Goal: Check status: Check status

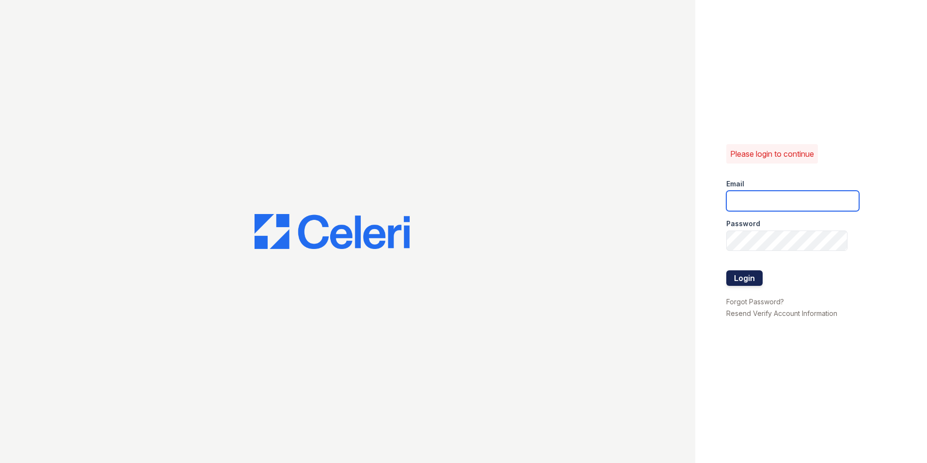
type input "kslimski@corcoran.com"
click at [749, 281] on button "Login" at bounding box center [745, 278] width 36 height 16
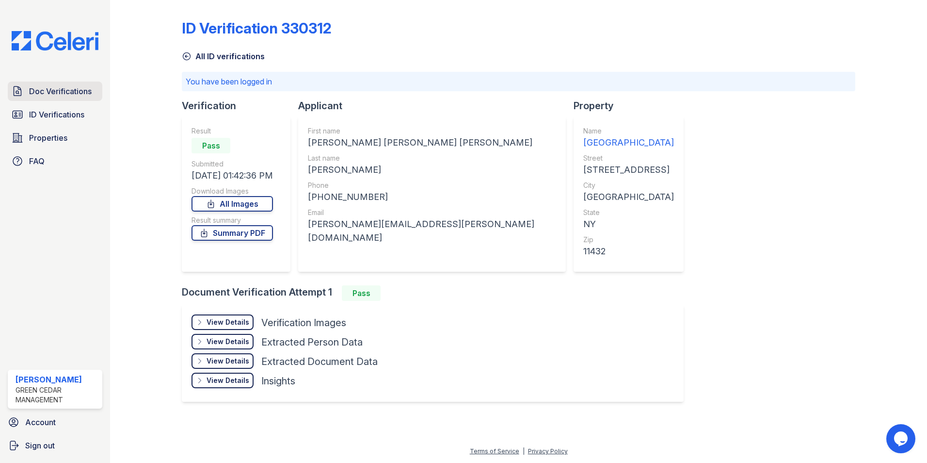
click at [59, 93] on span "Doc Verifications" at bounding box center [60, 91] width 63 height 12
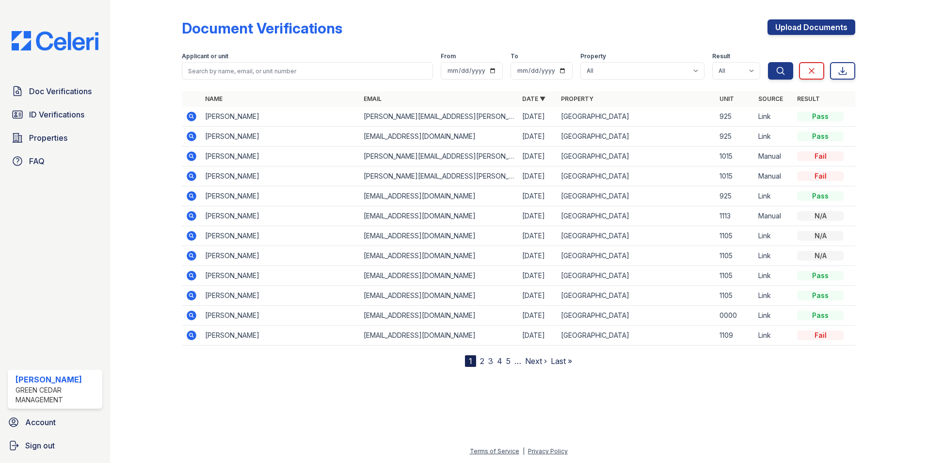
click at [195, 336] on icon at bounding box center [192, 335] width 10 height 10
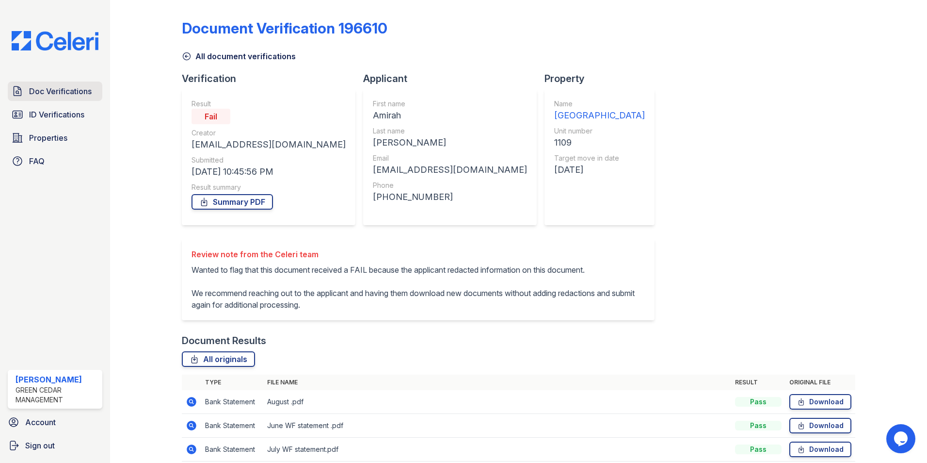
click at [54, 90] on span "Doc Verifications" at bounding box center [60, 91] width 63 height 12
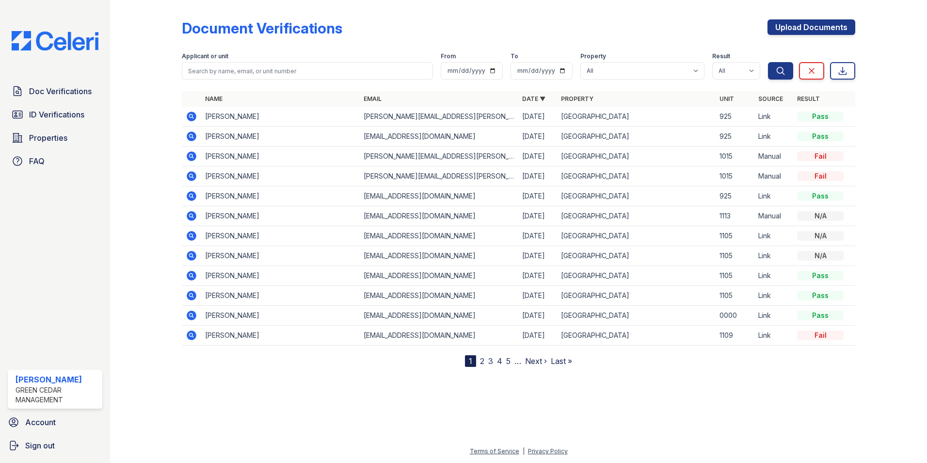
click at [190, 313] on icon at bounding box center [192, 315] width 10 height 10
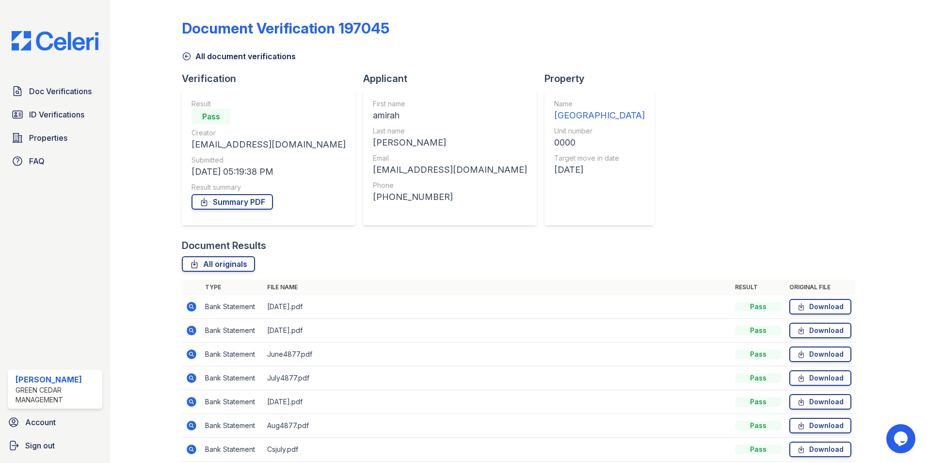
click at [187, 308] on icon at bounding box center [192, 307] width 10 height 10
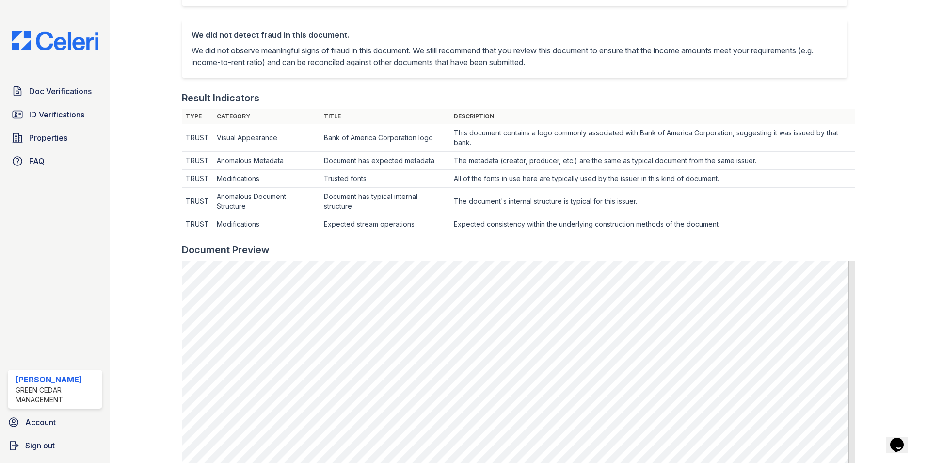
scroll to position [194, 0]
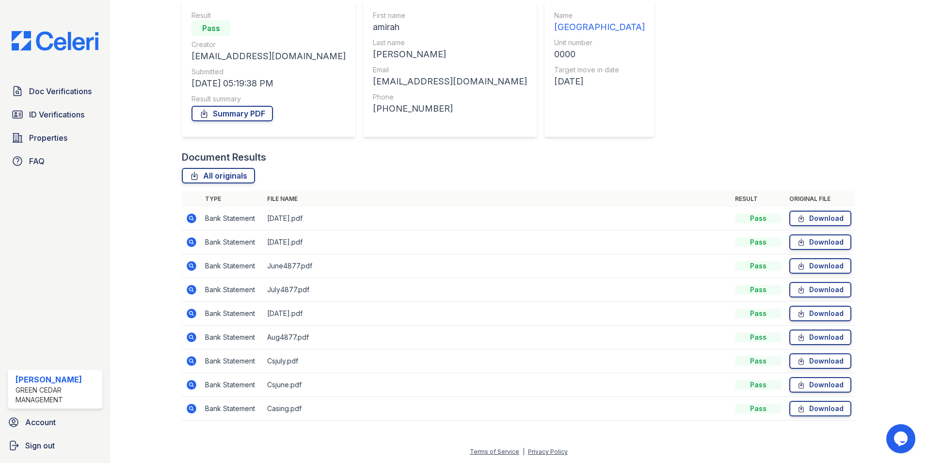
scroll to position [89, 0]
click at [188, 409] on icon at bounding box center [192, 408] width 10 height 10
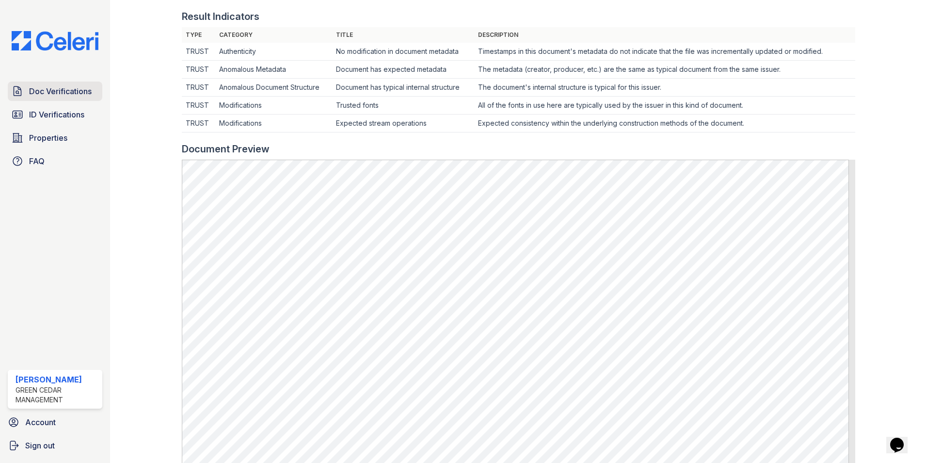
click at [69, 87] on span "Doc Verifications" at bounding box center [60, 91] width 63 height 12
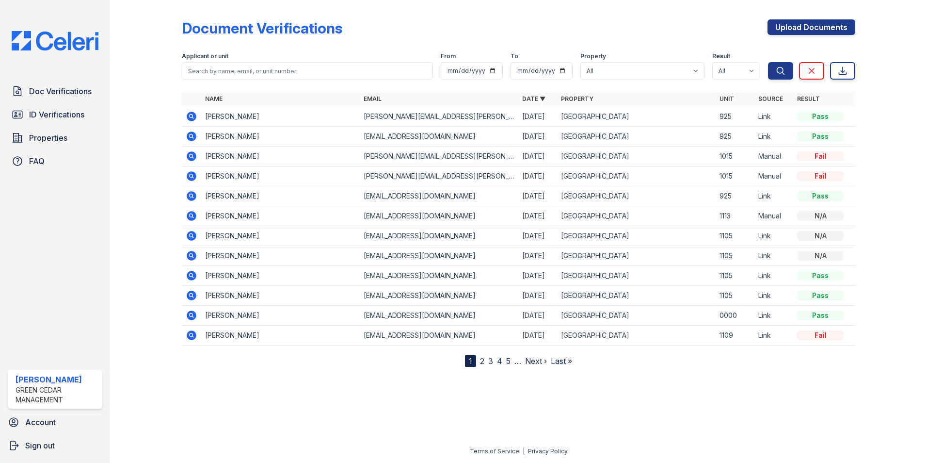
click at [193, 336] on icon at bounding box center [192, 335] width 10 height 10
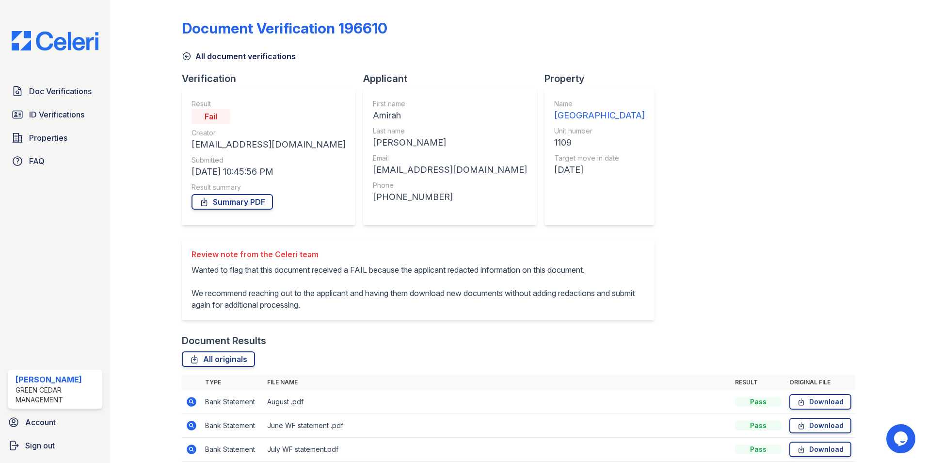
scroll to position [97, 0]
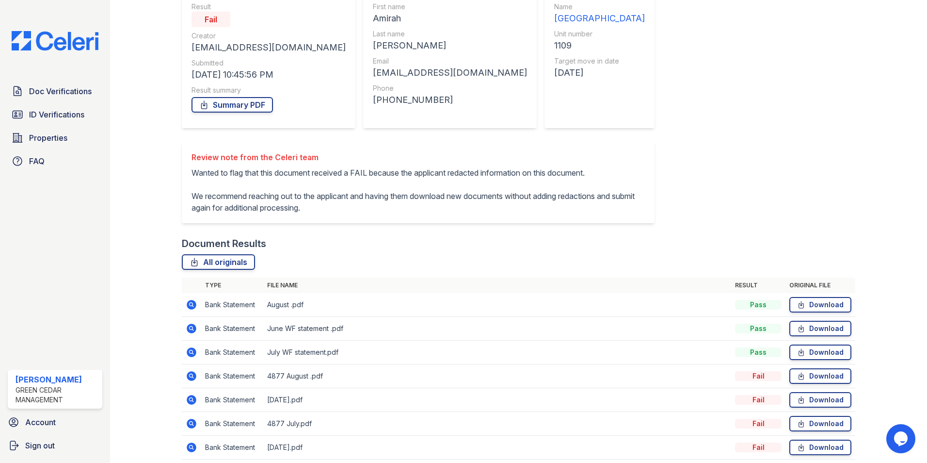
click at [186, 382] on icon at bounding box center [192, 376] width 12 height 12
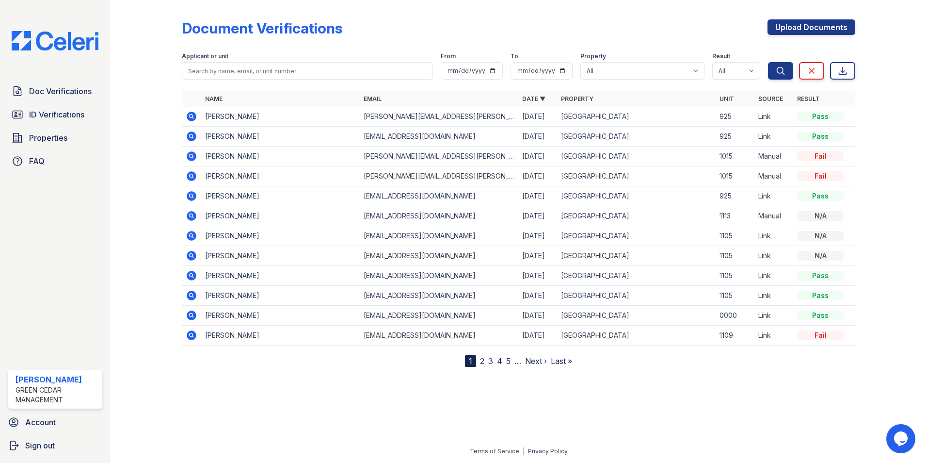
click at [192, 318] on icon at bounding box center [192, 315] width 10 height 10
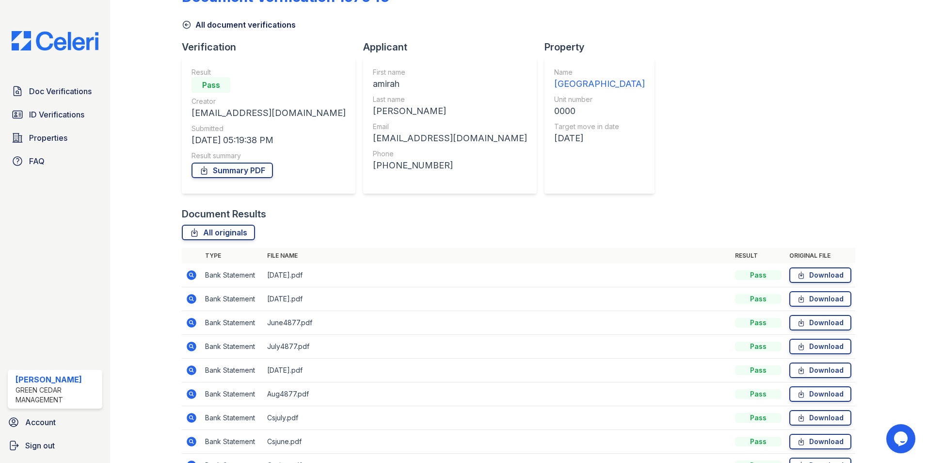
scroll to position [49, 0]
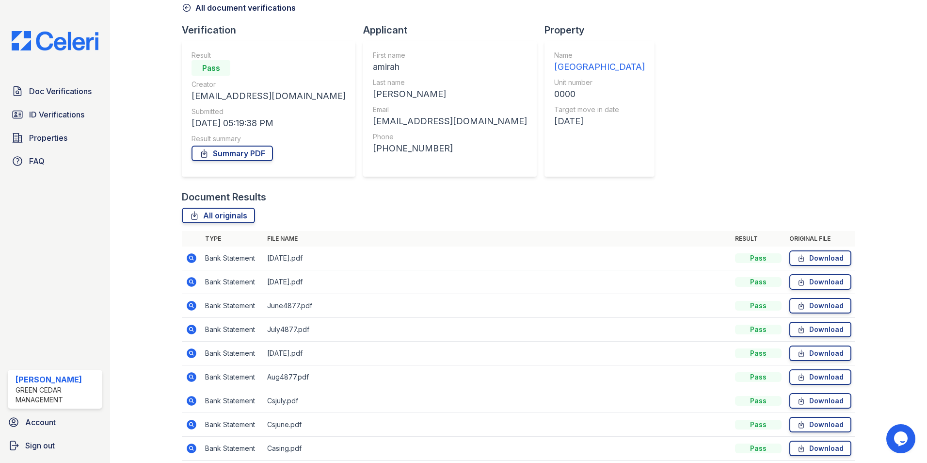
click at [193, 260] on icon at bounding box center [192, 258] width 10 height 10
